Goal: Task Accomplishment & Management: Use online tool/utility

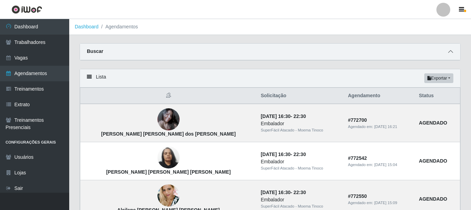
click at [449, 50] on icon at bounding box center [450, 51] width 5 height 5
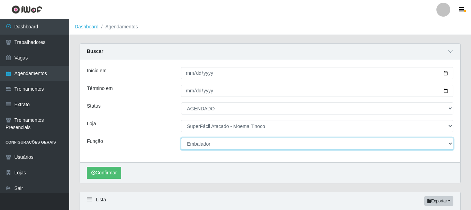
click at [448, 144] on select "[Selecione...] Embalador Embalador + Embalador ++ Operador de Caixa Operador de…" at bounding box center [317, 144] width 272 height 12
select select "22"
click at [181, 138] on select "[Selecione...] Embalador Embalador + Embalador ++ Operador de Caixa Operador de…" at bounding box center [317, 144] width 272 height 12
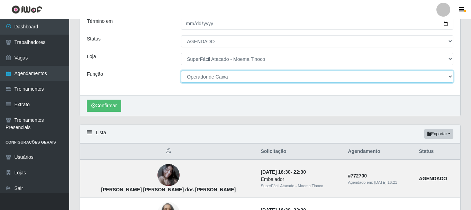
scroll to position [69, 0]
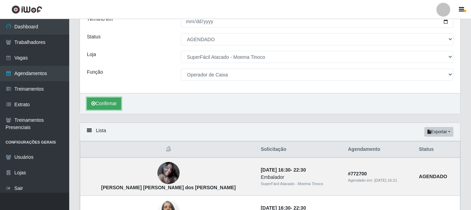
click at [105, 102] on button "Confirmar" at bounding box center [104, 103] width 34 height 12
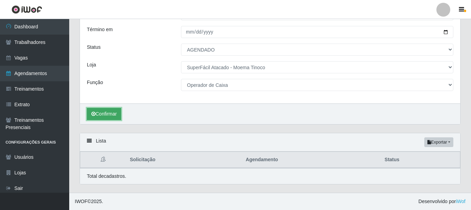
scroll to position [59, 0]
click at [468, 114] on div "Carregando... Buscar Início em 2025-10-08 Término em 2025-10-10 Status [Selecio…" at bounding box center [269, 88] width 401 height 208
click at [107, 115] on button "Confirmar" at bounding box center [104, 114] width 34 height 12
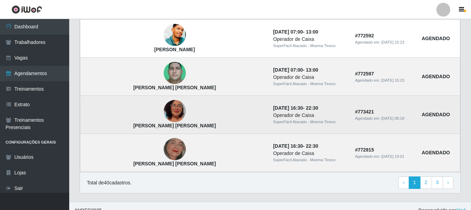
scroll to position [635, 0]
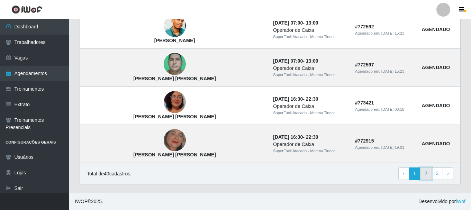
click at [426, 171] on link "2" at bounding box center [426, 173] width 12 height 12
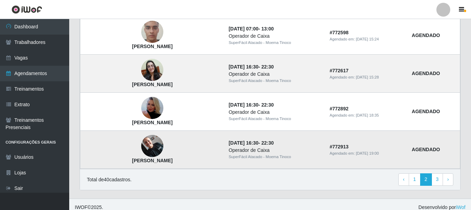
scroll to position [512, 0]
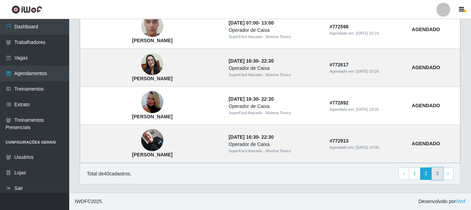
click at [438, 175] on link "3" at bounding box center [437, 173] width 12 height 12
